Goal: Task Accomplishment & Management: Use online tool/utility

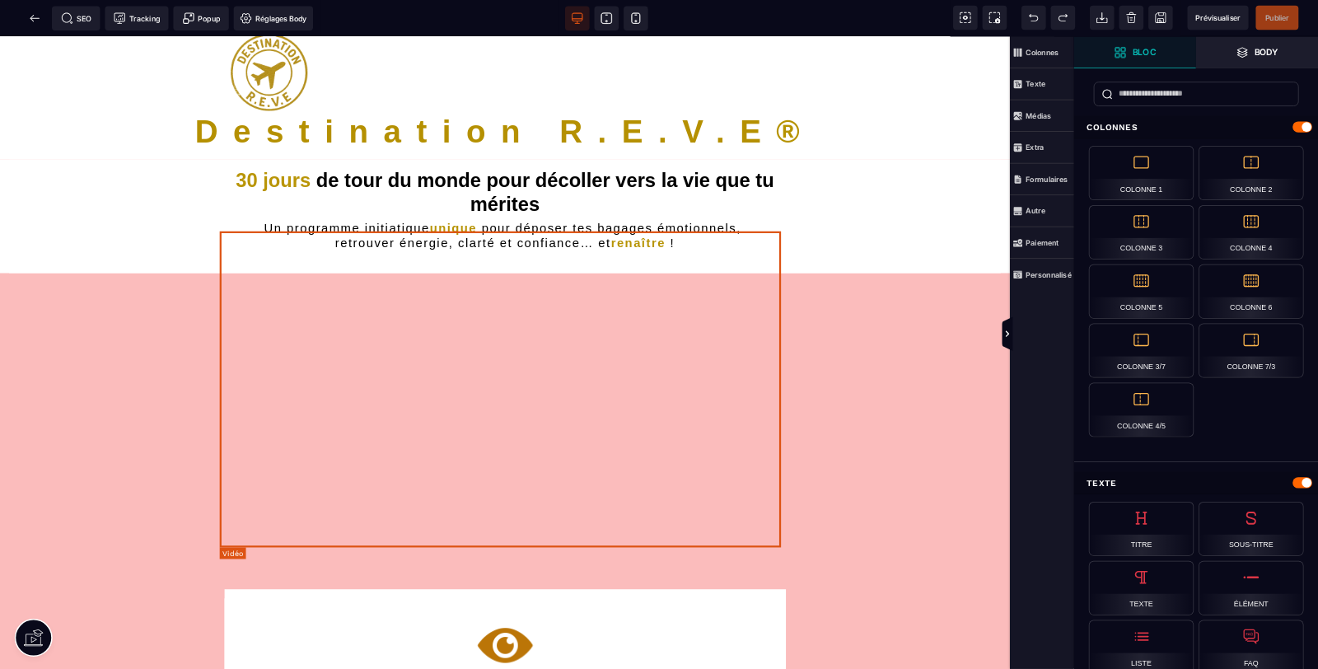
scroll to position [82, 0]
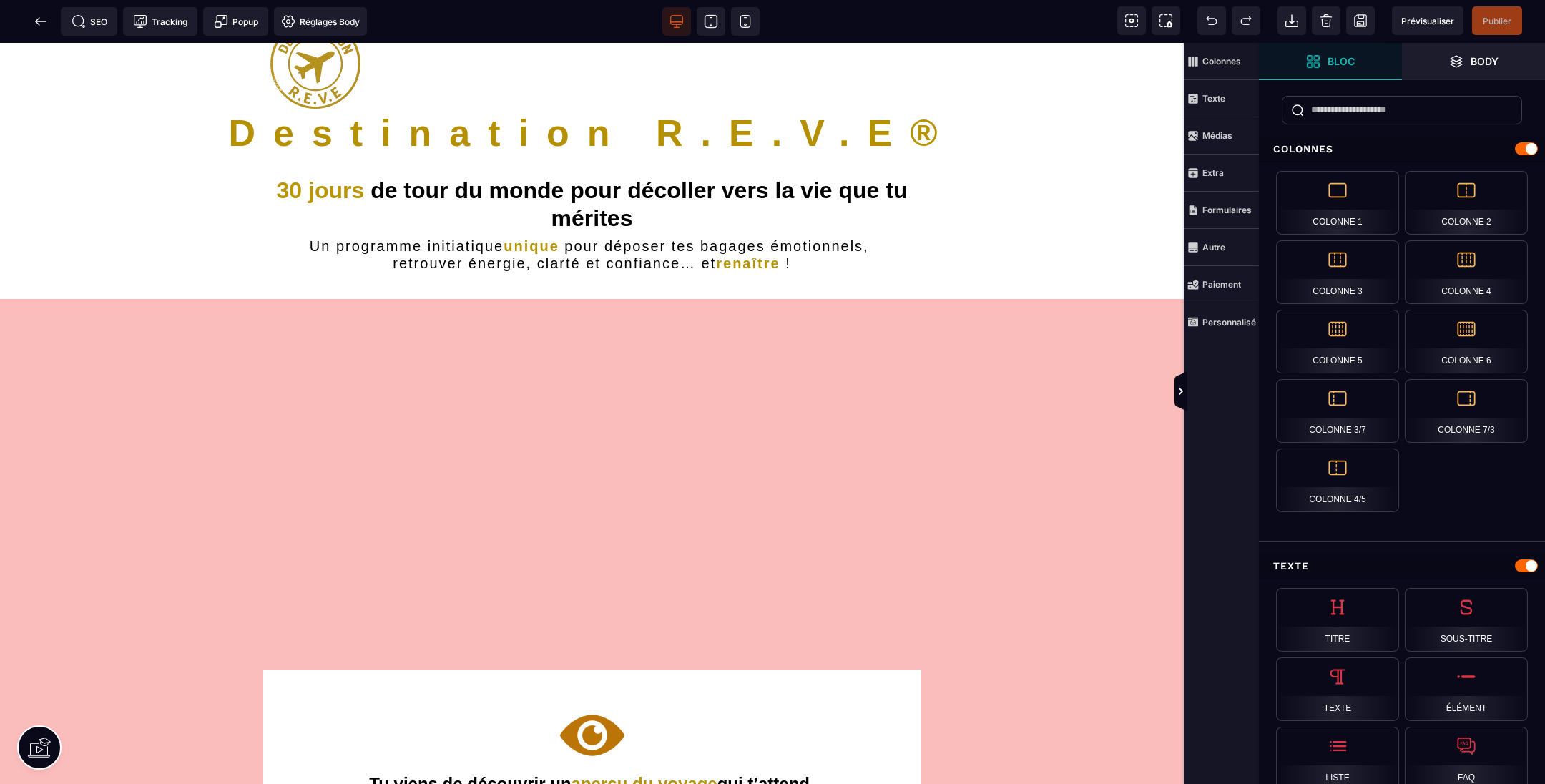
click at [35, 21] on icon at bounding box center [41, 21] width 14 height 14
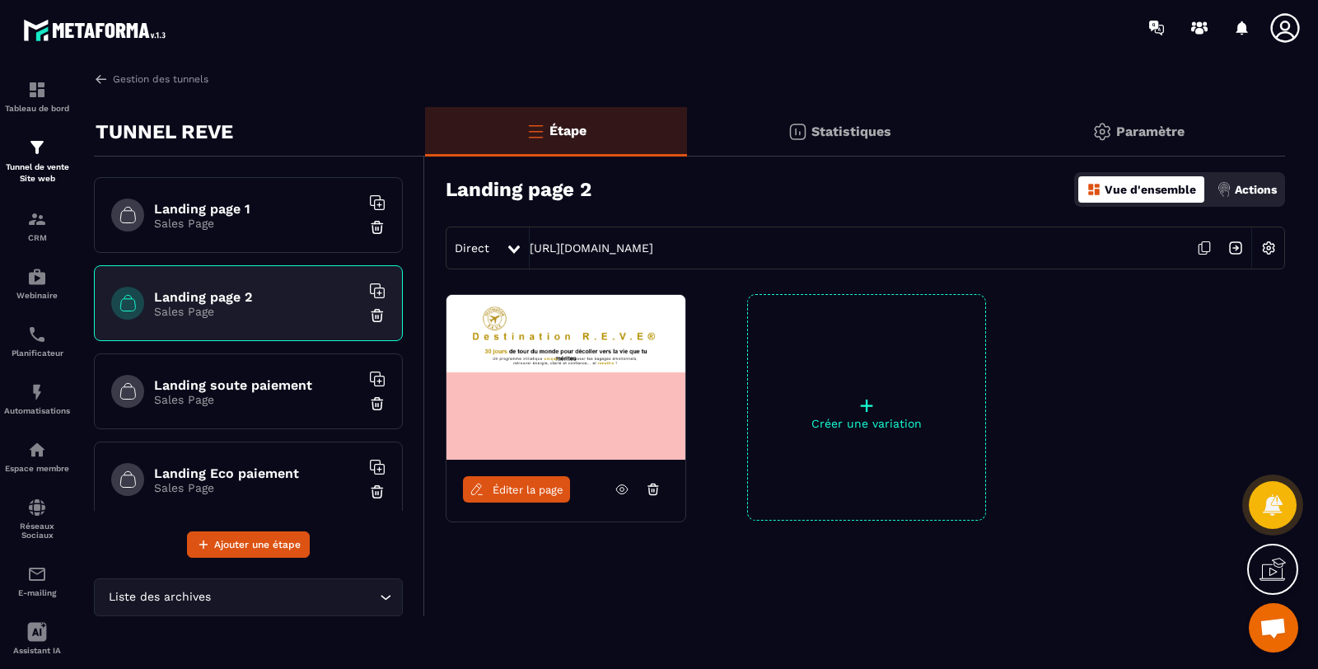
click at [870, 423] on p "Créer une variation" at bounding box center [866, 423] width 237 height 13
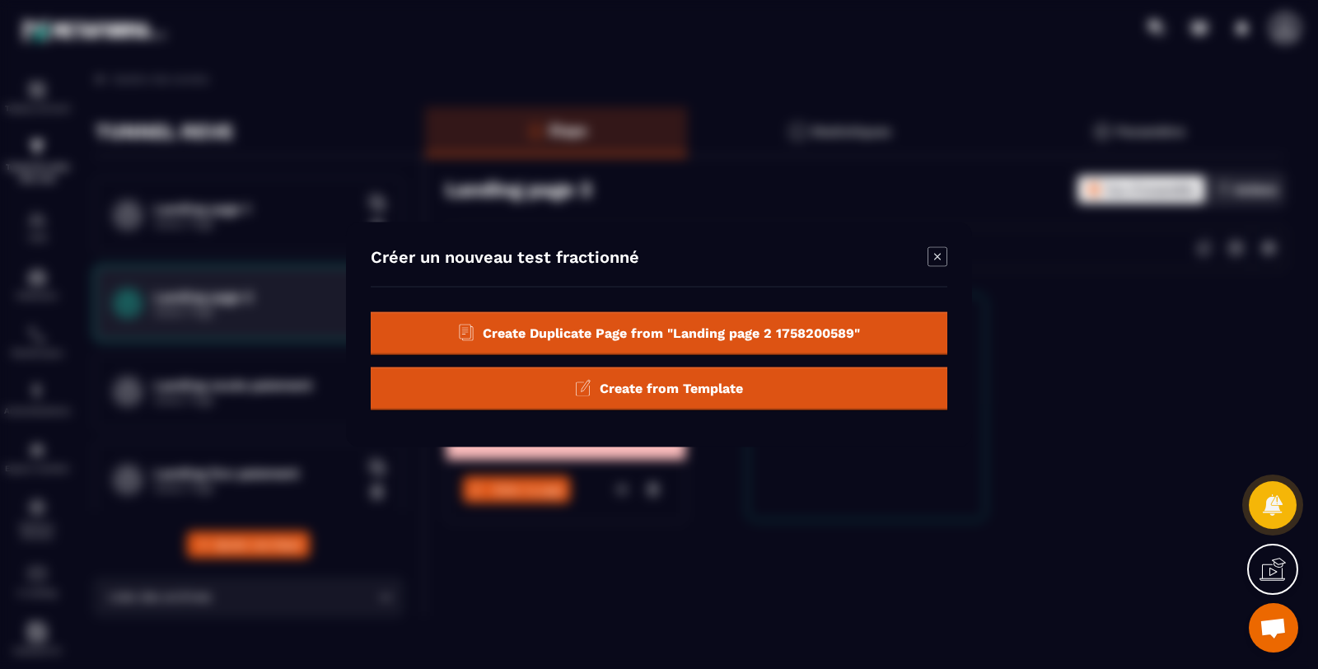
click at [769, 343] on div "Create Duplicate Page from "Landing page 2 1758200589"" at bounding box center [659, 333] width 577 height 43
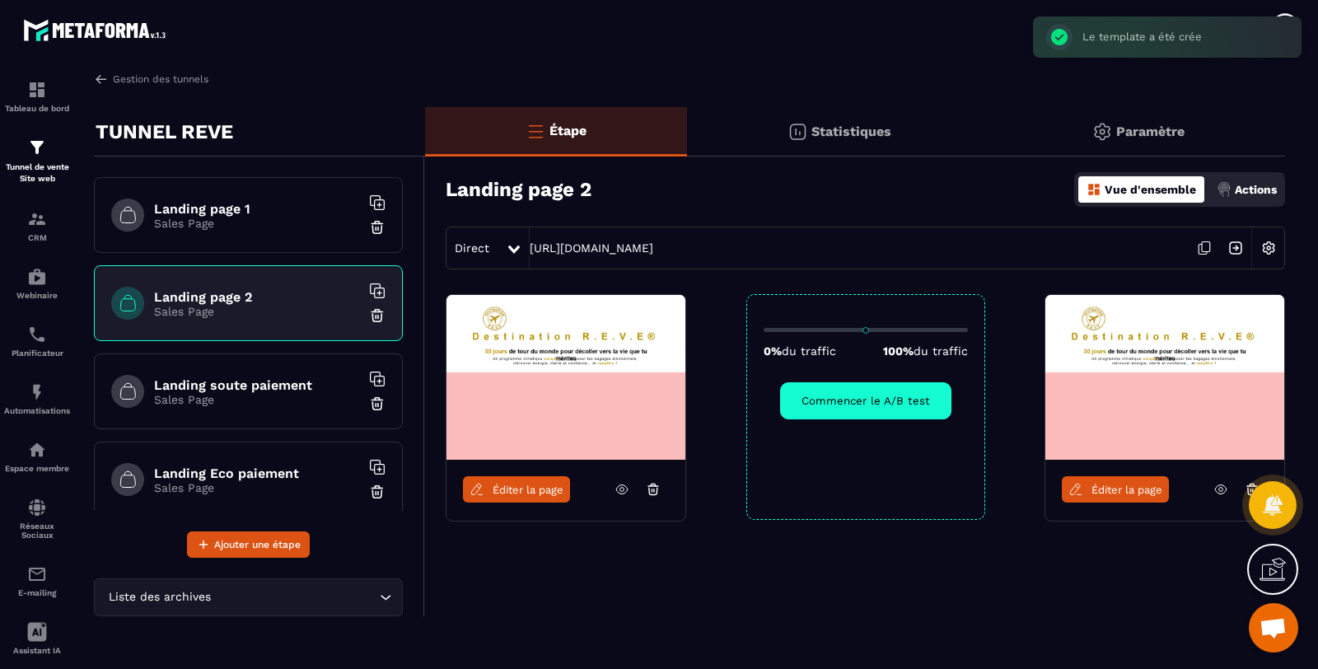
click at [1137, 484] on span "Éditer la page" at bounding box center [1126, 490] width 71 height 12
